Goal: Understand site structure: Grasp the organization and layout of the website

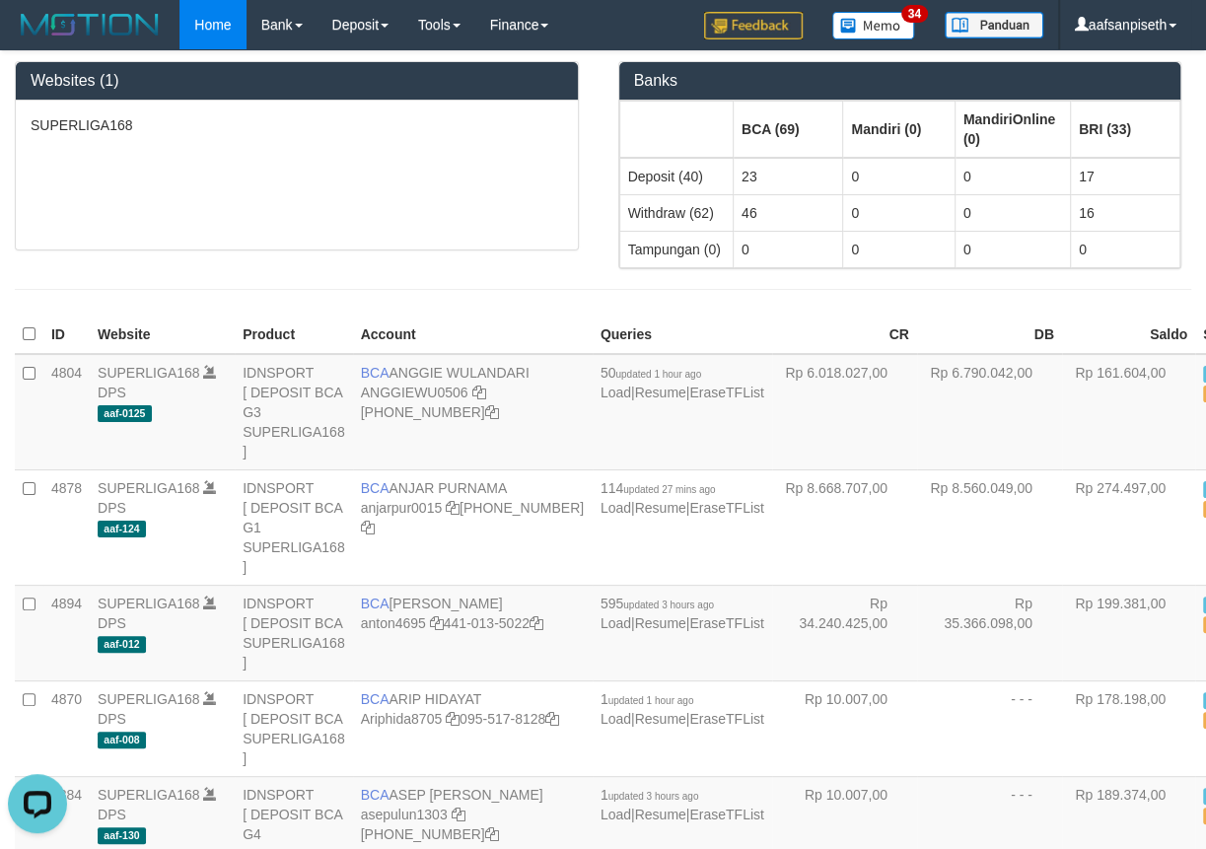
click at [593, 316] on th "Queries" at bounding box center [682, 335] width 179 height 38
click at [530, 276] on div at bounding box center [603, 289] width 1206 height 40
drag, startPoint x: 505, startPoint y: 323, endPoint x: 530, endPoint y: 335, distance: 28.2
click at [505, 323] on th "Account" at bounding box center [473, 335] width 240 height 38
